Goal: Task Accomplishment & Management: Manage account settings

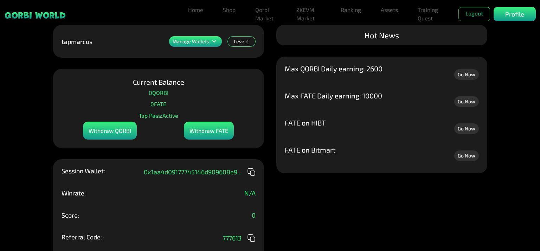
drag, startPoint x: 388, startPoint y: 234, endPoint x: 383, endPoint y: 235, distance: 5.4
click at [388, 234] on div "Manage Wallets Add one or more wallets to showcase all your Items in one place.…" at bounding box center [270, 125] width 540 height 251
